Goal: Task Accomplishment & Management: Use online tool/utility

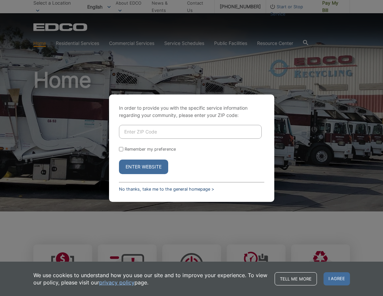
click at [143, 189] on link "No thanks, take me to the general homepage >" at bounding box center [166, 189] width 95 height 5
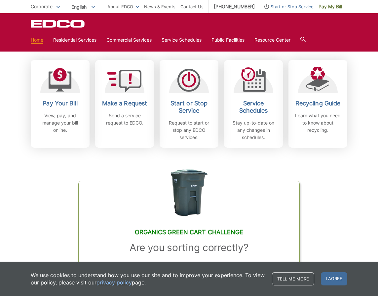
scroll to position [186, 0]
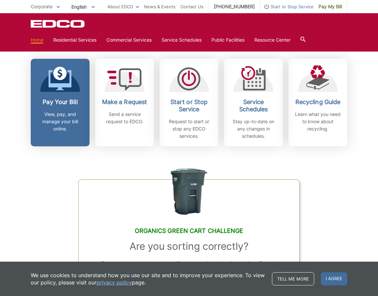
click at [49, 101] on h2 "Pay Your Bill" at bounding box center [60, 101] width 49 height 7
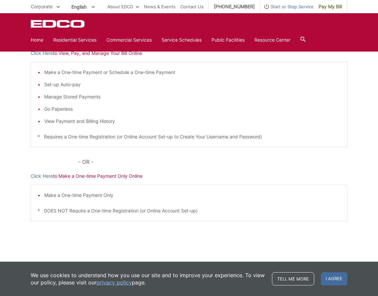
scroll to position [120, 0]
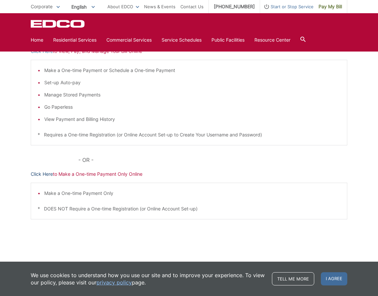
click at [45, 174] on link "Click Here" at bounding box center [42, 174] width 22 height 7
